Goal: Task Accomplishment & Management: Use online tool/utility

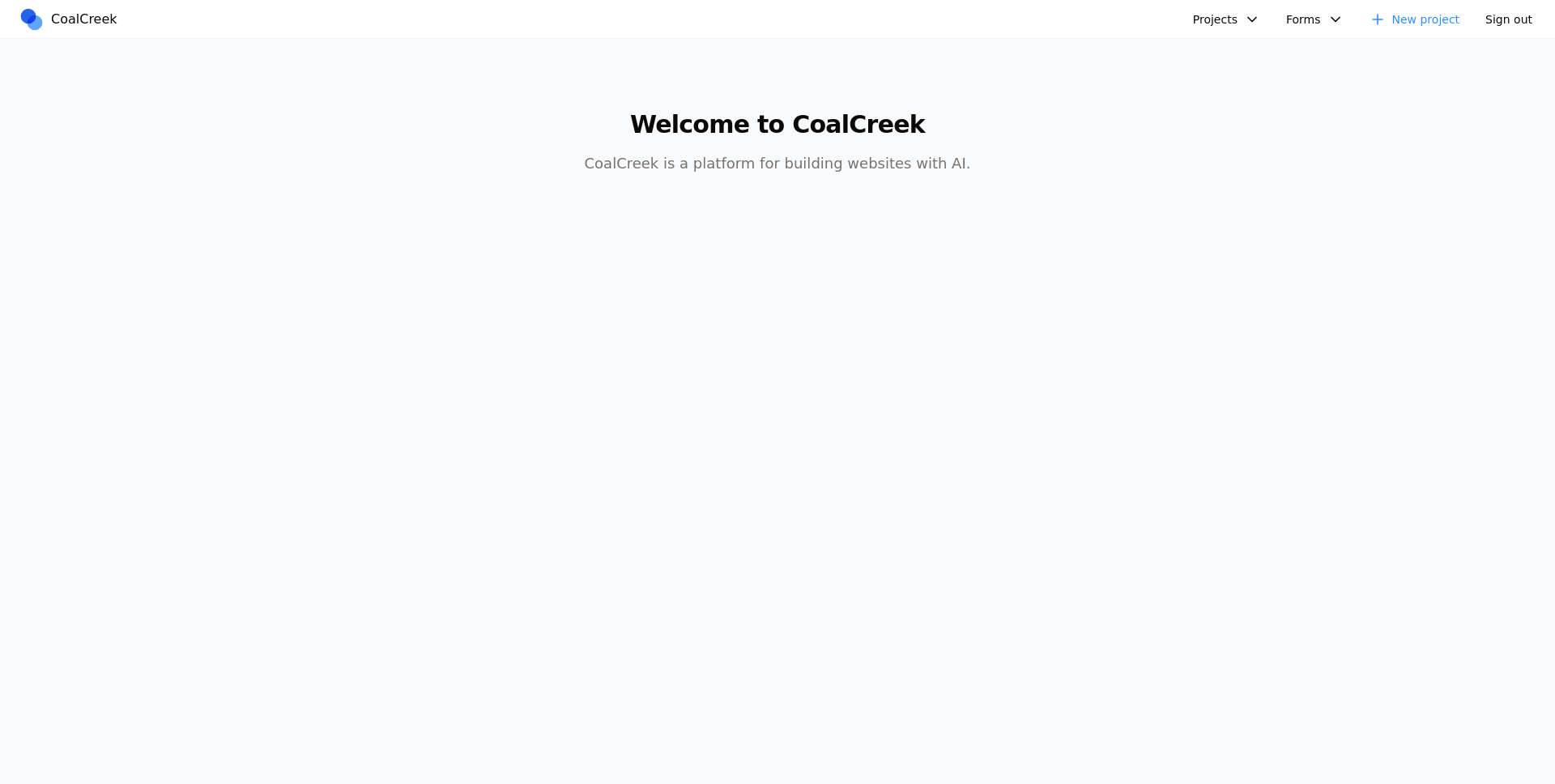
click at [1268, 16] on button "Projects" at bounding box center [1226, 20] width 87 height 24
click at [1248, 165] on link "Golftopia" at bounding box center [1270, 166] width 151 height 27
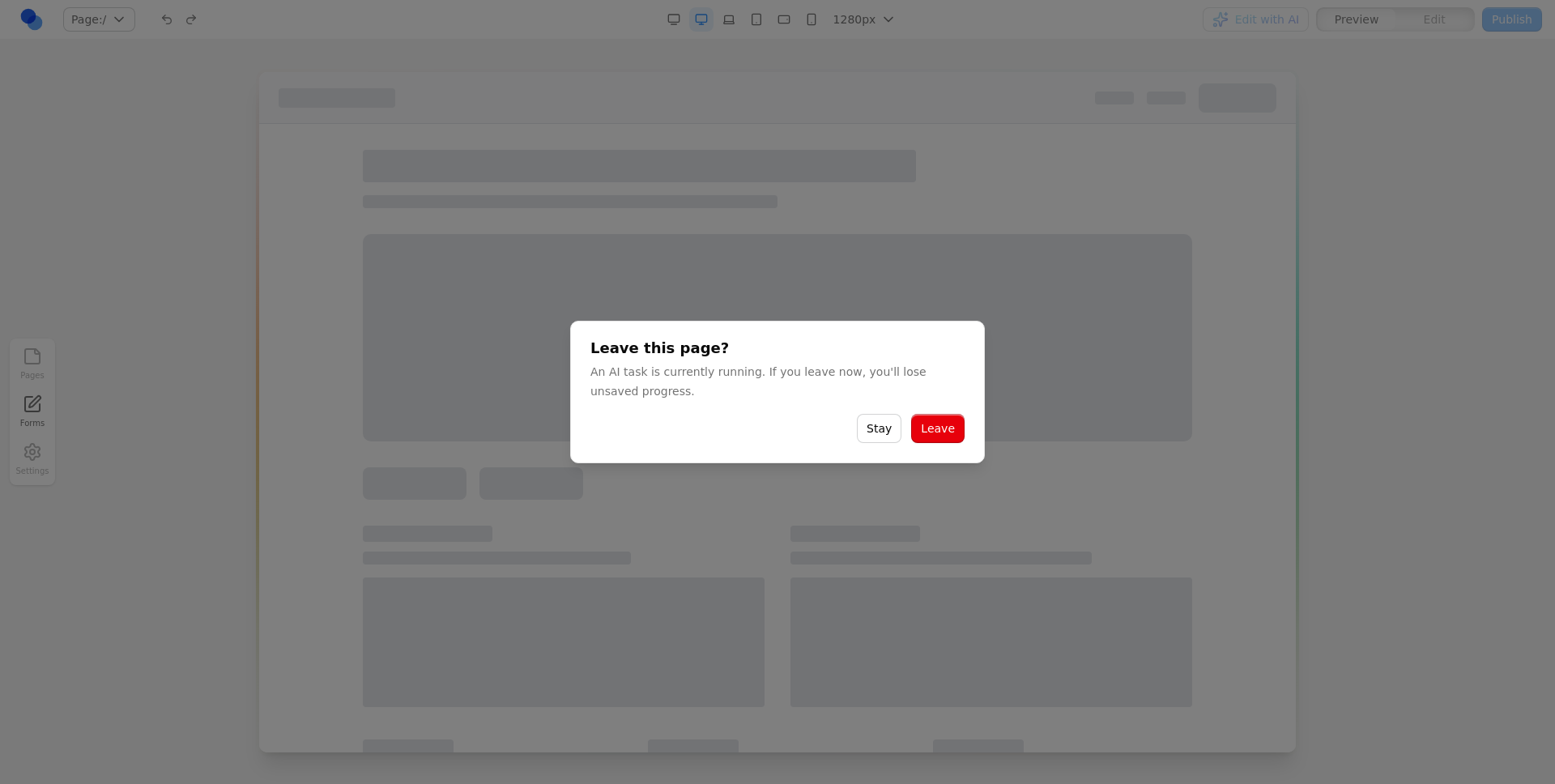
click at [922, 428] on button "Leave" at bounding box center [937, 428] width 53 height 29
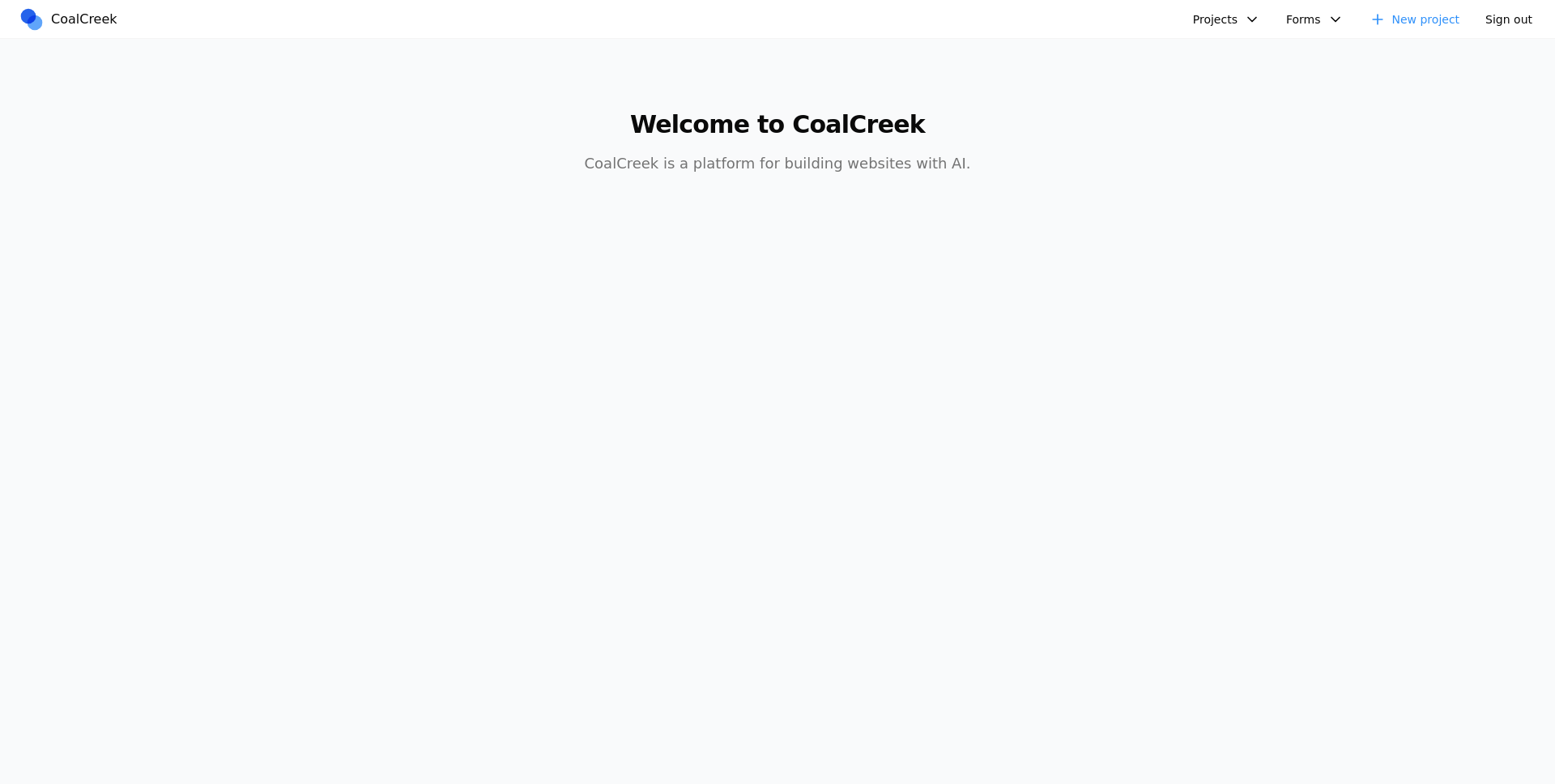
click at [1204, 17] on button "Projects" at bounding box center [1226, 20] width 87 height 24
click at [1250, 254] on link "mexican food site" at bounding box center [1270, 248] width 151 height 27
